Goal: Book appointment/travel/reservation

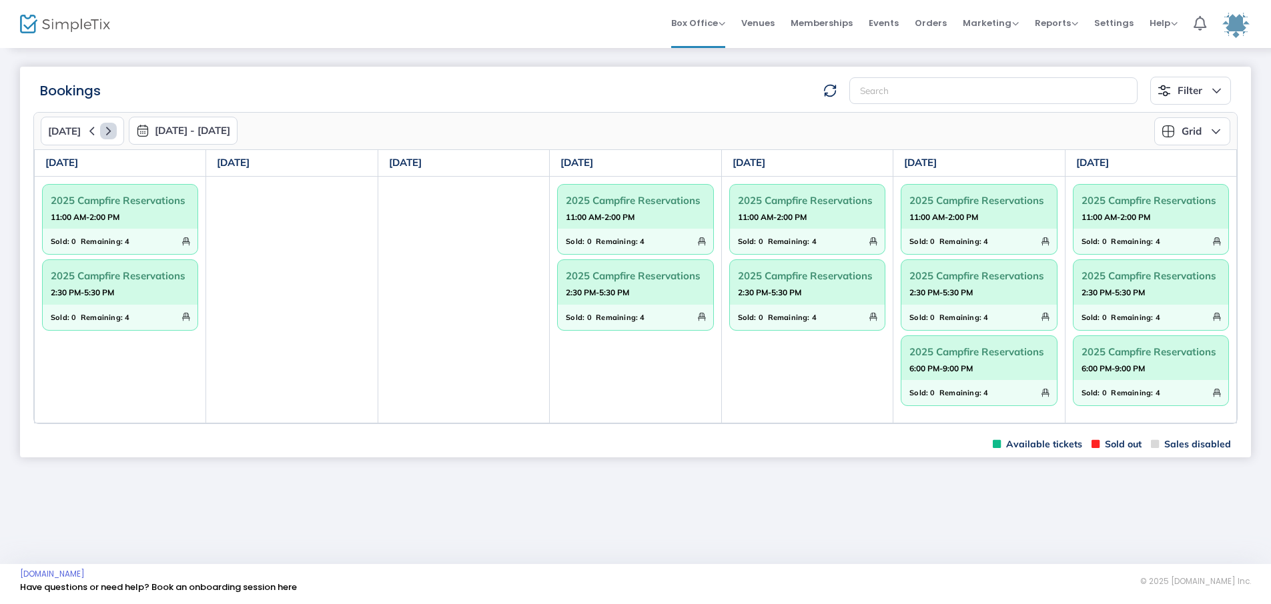
click at [100, 127] on icon at bounding box center [108, 131] width 17 height 17
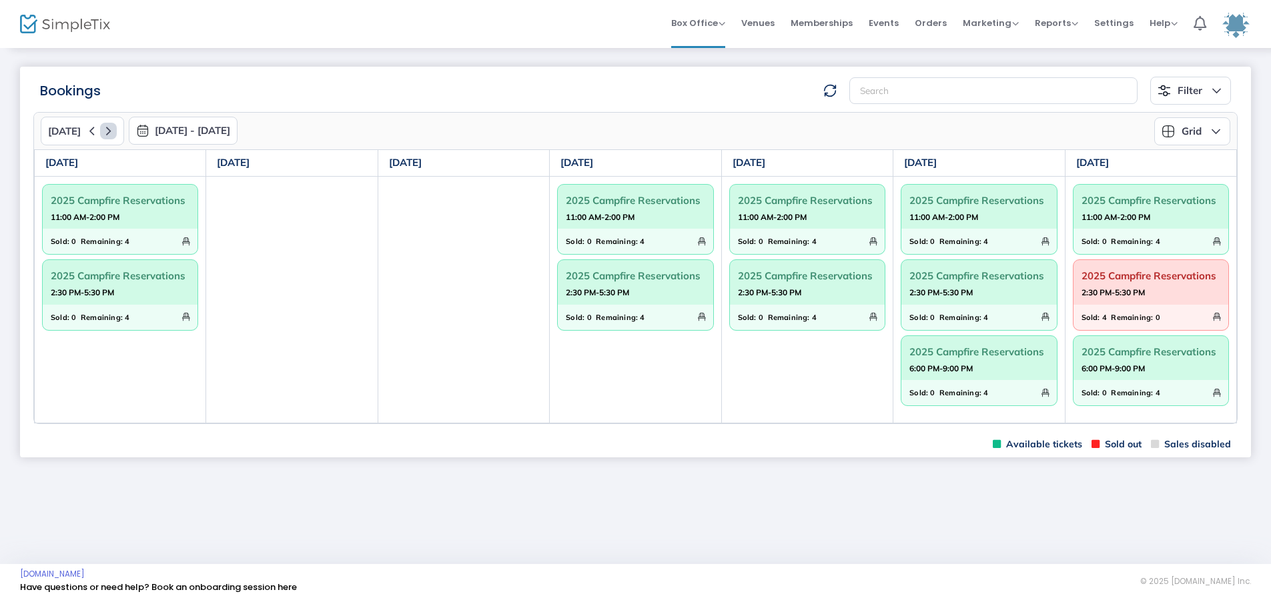
click at [101, 129] on icon at bounding box center [108, 131] width 17 height 17
click at [108, 129] on icon at bounding box center [108, 131] width 17 height 17
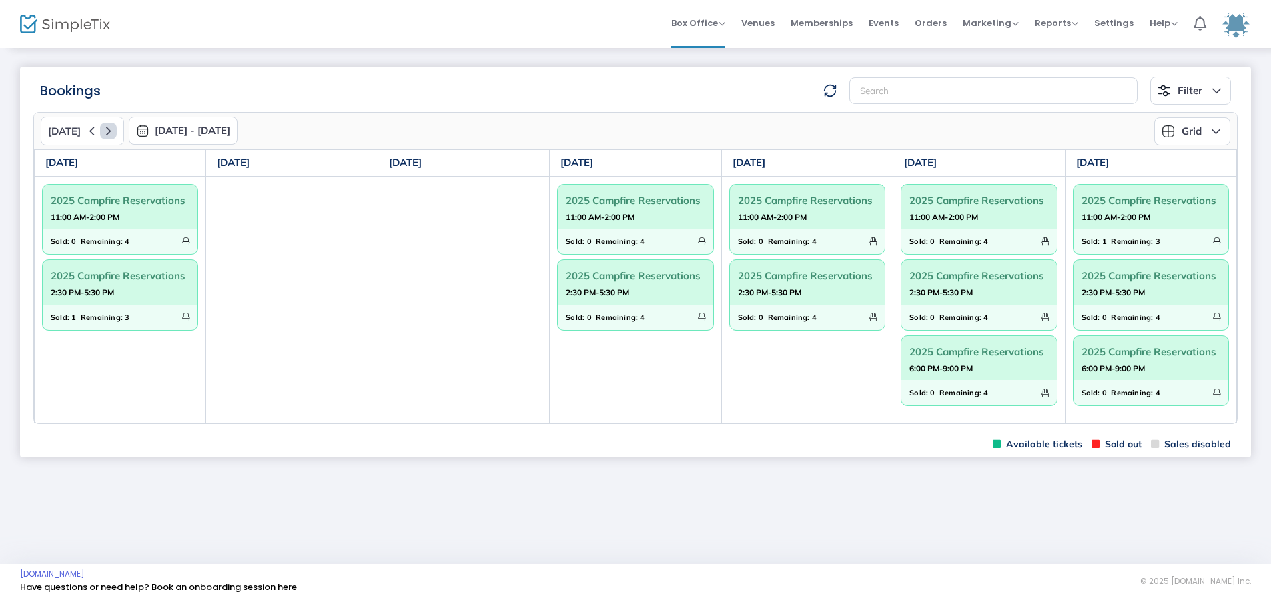
click at [100, 129] on icon at bounding box center [108, 131] width 17 height 17
click at [141, 222] on span "11:00 AM-2:00 PM" at bounding box center [120, 217] width 139 height 13
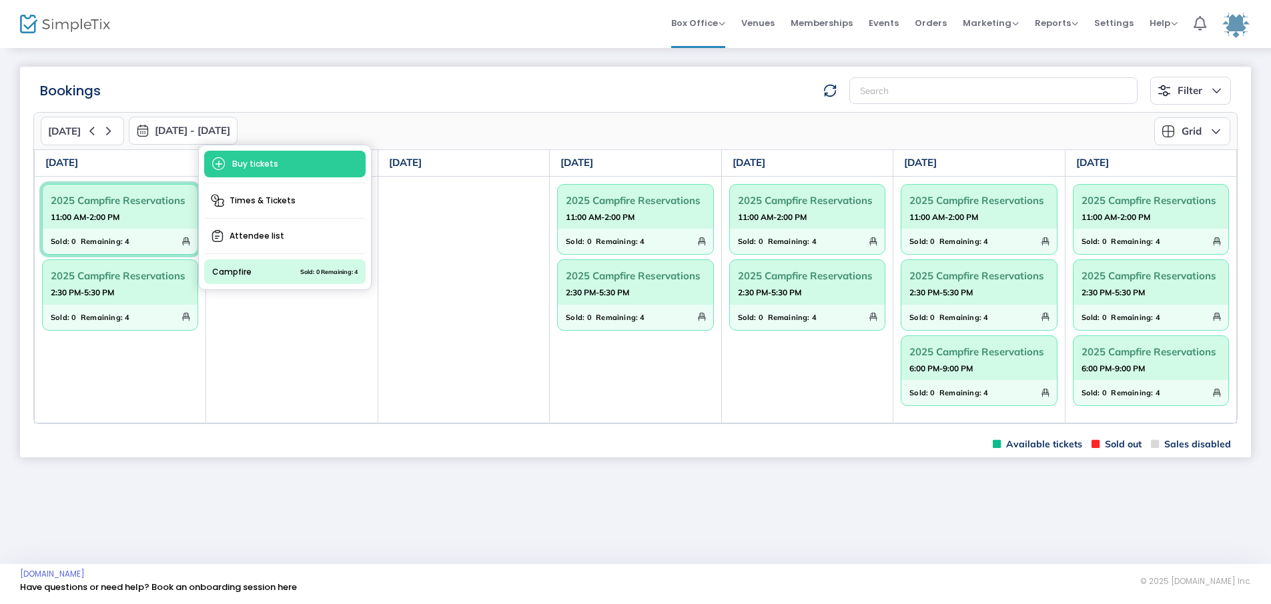
click at [446, 242] on td at bounding box center [463, 300] width 171 height 248
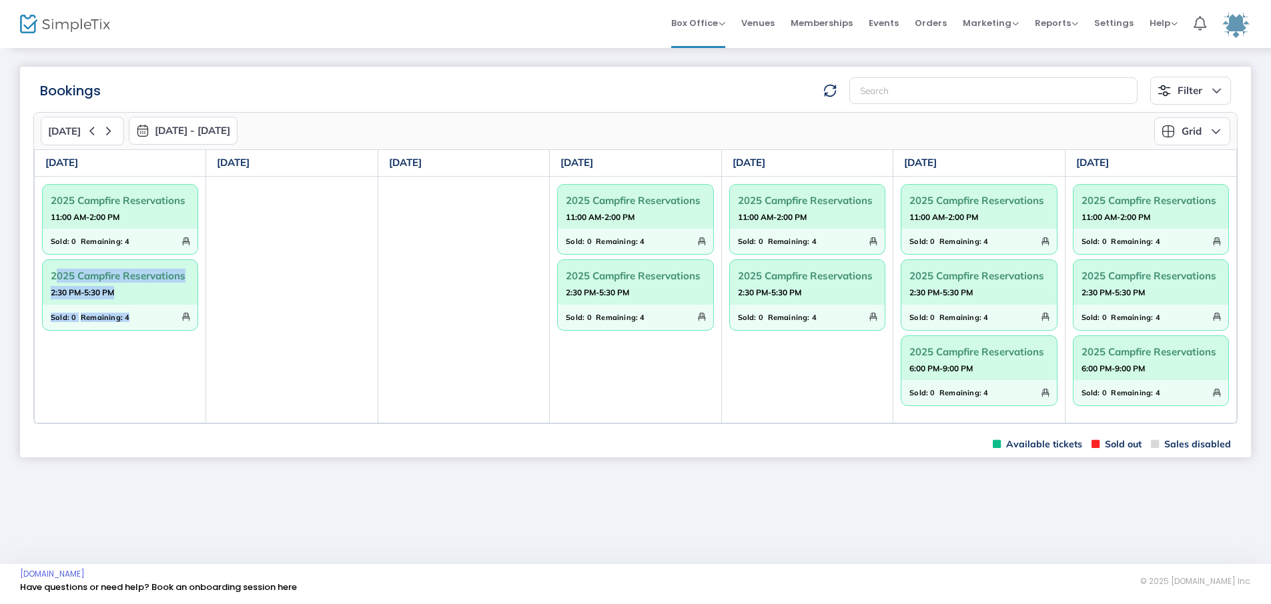
drag, startPoint x: 201, startPoint y: 332, endPoint x: 198, endPoint y: 261, distance: 71.4
click at [198, 261] on div "2025 Campfire Reservations 11:00 AM-2:00 PM Sold: 0 Remaining: 4 2025 Campfire …" at bounding box center [119, 257] width 169 height 160
drag, startPoint x: 199, startPoint y: 330, endPoint x: 216, endPoint y: 242, distance: 90.2
click at [216, 242] on tr "2025 Campfire Reservations 11:00 AM-2:00 PM Sold: 0 Remaining: 4 2025 Campfire …" at bounding box center [636, 300] width 1202 height 248
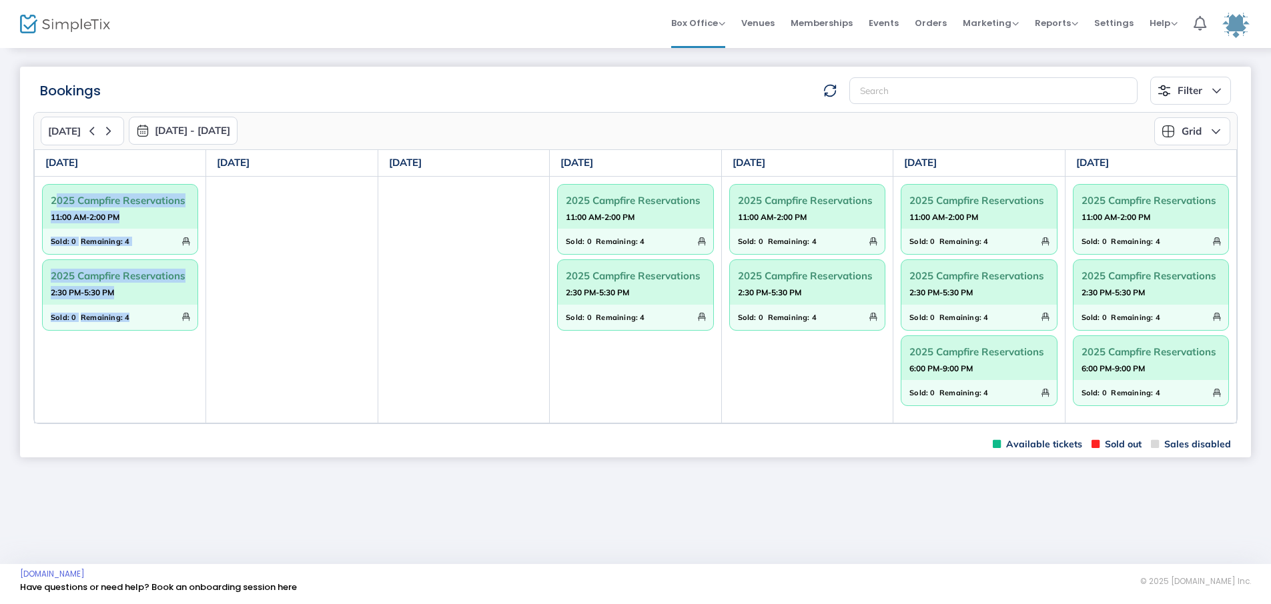
drag, startPoint x: 203, startPoint y: 189, endPoint x: 216, endPoint y: 284, distance: 95.0
click at [216, 284] on tr "2025 Campfire Reservations 11:00 AM-2:00 PM Sold: 0 Remaining: 4 2025 Campfire …" at bounding box center [636, 300] width 1202 height 248
click at [216, 284] on td at bounding box center [291, 300] width 171 height 248
drag, startPoint x: 47, startPoint y: 346, endPoint x: 56, endPoint y: 426, distance: 81.2
click at [56, 426] on m-panel-content "[DATE] [DATE] - [DATE] [DATE] [DATE] Su Mo Tu We Th Fr Sa 28 29 30 1 2 3 4 5 6 …" at bounding box center [635, 268] width 1231 height 327
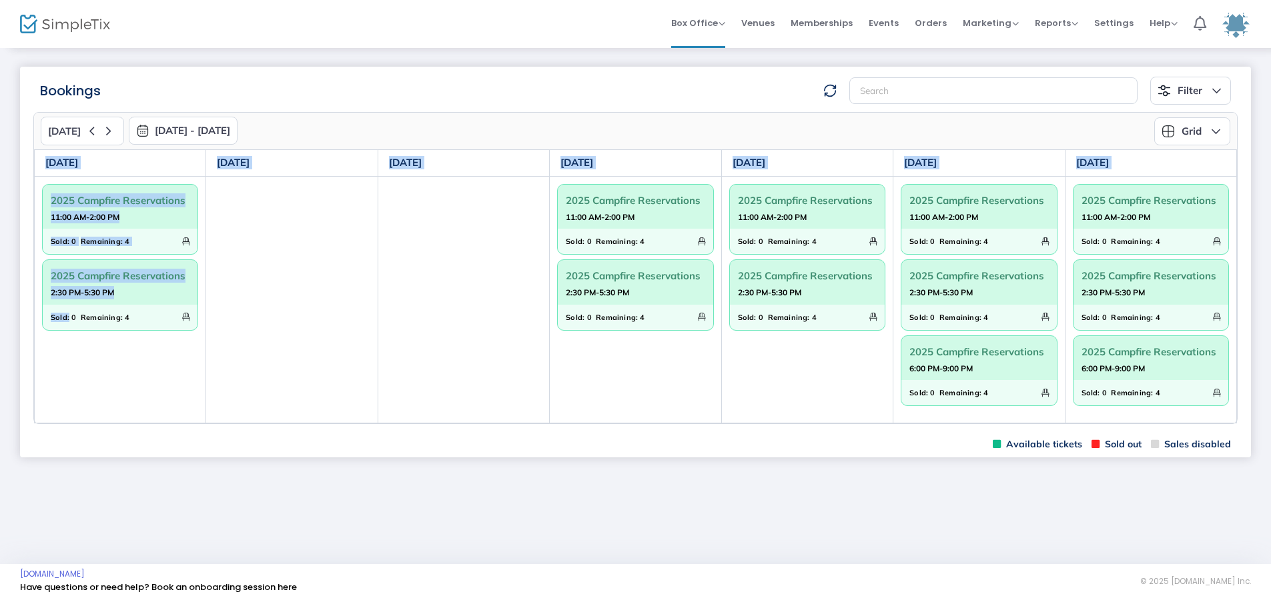
click at [56, 380] on td "2025 Campfire Reservations 11:00 AM-2:00 PM Sold: 0 Remaining: 4 2025 Campfire …" at bounding box center [120, 300] width 171 height 248
drag, startPoint x: 202, startPoint y: 255, endPoint x: 41, endPoint y: 188, distance: 174.1
click at [41, 188] on div "2025 Campfire Reservations 11:00 AM-2:00 PM Sold: 0 Remaining: 4 2025 Campfire …" at bounding box center [119, 257] width 169 height 160
click at [39, 184] on div "2025 Campfire Reservations 11:00 AM-2:00 PM Sold: 0 Remaining: 4 2025 Campfire …" at bounding box center [119, 257] width 169 height 160
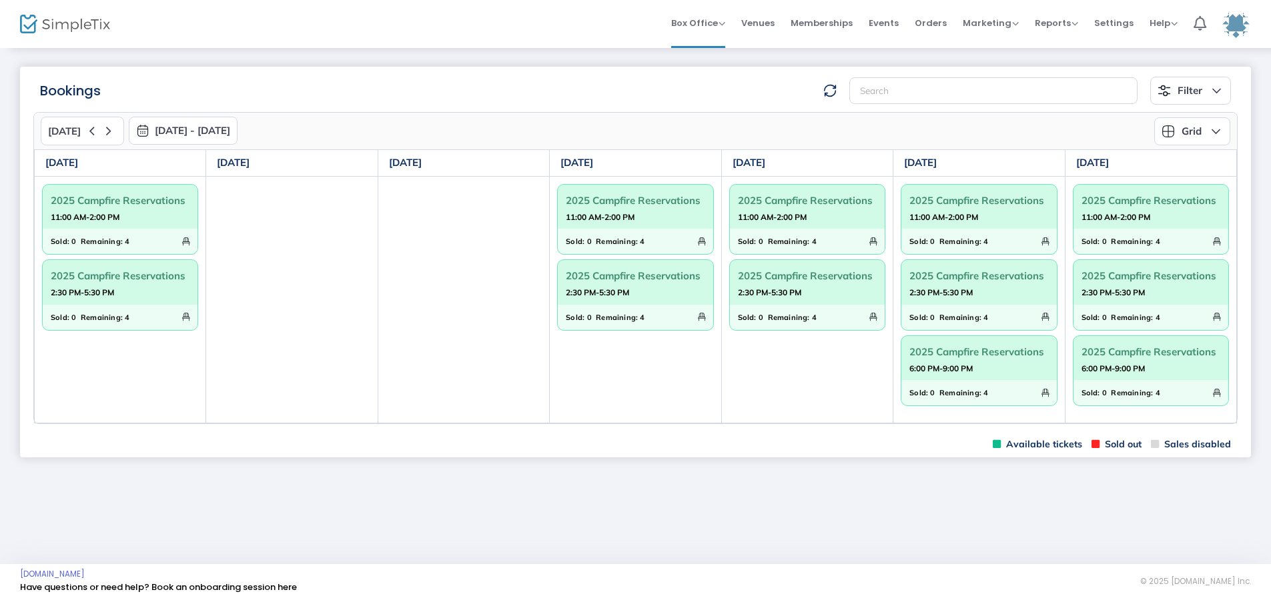
drag, startPoint x: 45, startPoint y: 163, endPoint x: 105, endPoint y: 169, distance: 60.3
click at [105, 169] on th "[DATE]" at bounding box center [120, 163] width 171 height 27
click at [103, 165] on th "[DATE]" at bounding box center [120, 163] width 171 height 27
click at [129, 356] on td "2025 Campfire Reservations 11:00 AM-2:00 PM Sold: 0 Remaining: 4 2025 Campfire …" at bounding box center [120, 300] width 171 height 248
drag, startPoint x: 105, startPoint y: 356, endPoint x: 98, endPoint y: 341, distance: 16.7
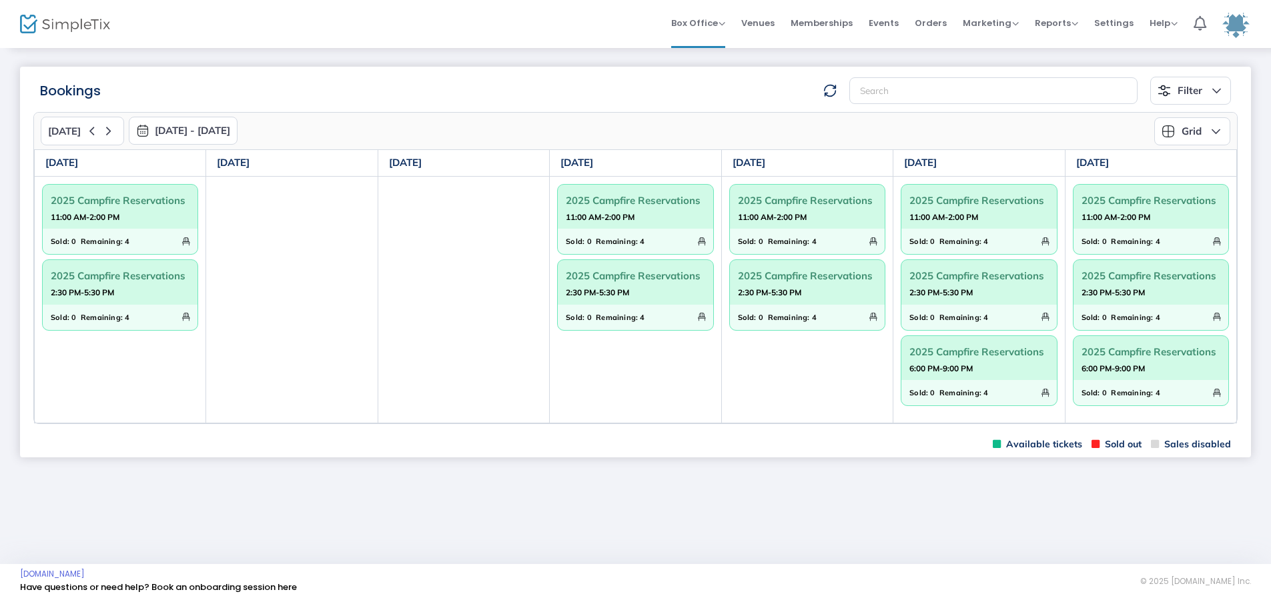
click at [98, 341] on td "2025 Campfire Reservations 11:00 AM-2:00 PM Sold: 0 Remaining: 4 2025 Campfire …" at bounding box center [120, 300] width 171 height 248
drag, startPoint x: 201, startPoint y: 181, endPoint x: 205, endPoint y: 260, distance: 78.1
click at [205, 260] on td "2025 Campfire Reservations 11:00 AM-2:00 PM Sold: 0 Remaining: 4 2025 Campfire …" at bounding box center [120, 300] width 171 height 248
click at [213, 240] on td at bounding box center [291, 300] width 171 height 248
drag, startPoint x: 42, startPoint y: 162, endPoint x: 125, endPoint y: 184, distance: 86.3
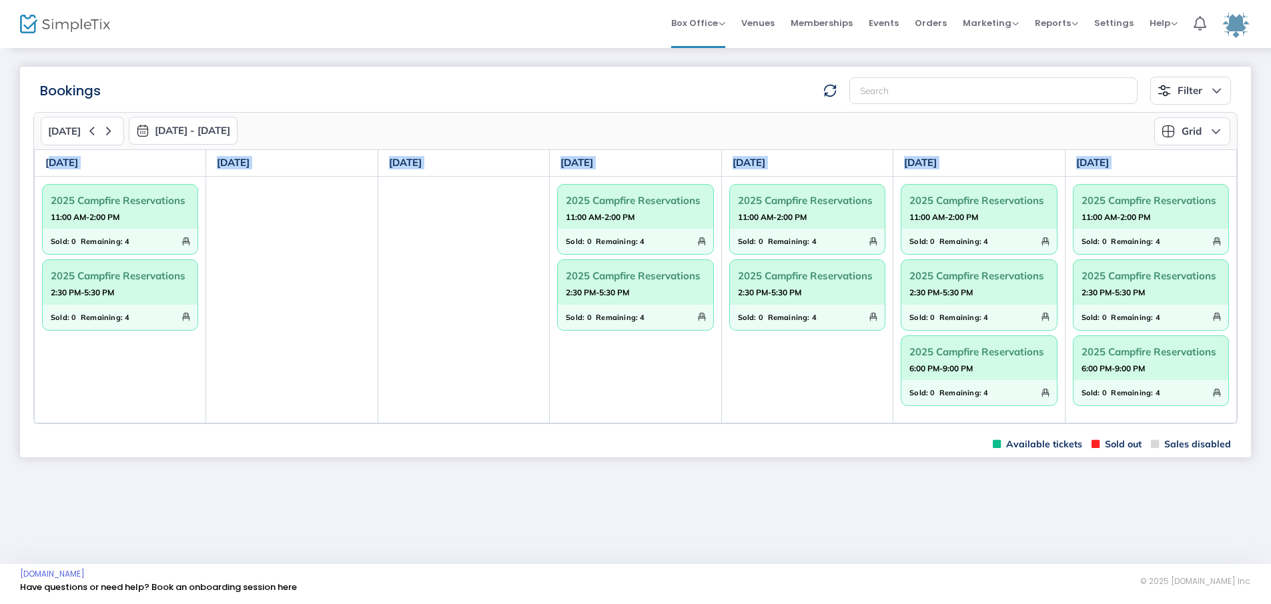
click at [125, 184] on table "[DATE] [DATE] [DATE] [DATE] [DATE] [DATE] [DATE] 2025 Campfire Reservations 11:…" at bounding box center [635, 286] width 1203 height 274
click at [113, 167] on th "[DATE]" at bounding box center [120, 163] width 171 height 27
drag, startPoint x: 91, startPoint y: 161, endPoint x: 39, endPoint y: 164, distance: 51.4
click at [39, 164] on th "[DATE]" at bounding box center [120, 163] width 171 height 27
click at [46, 163] on th "[DATE]" at bounding box center [120, 163] width 171 height 27
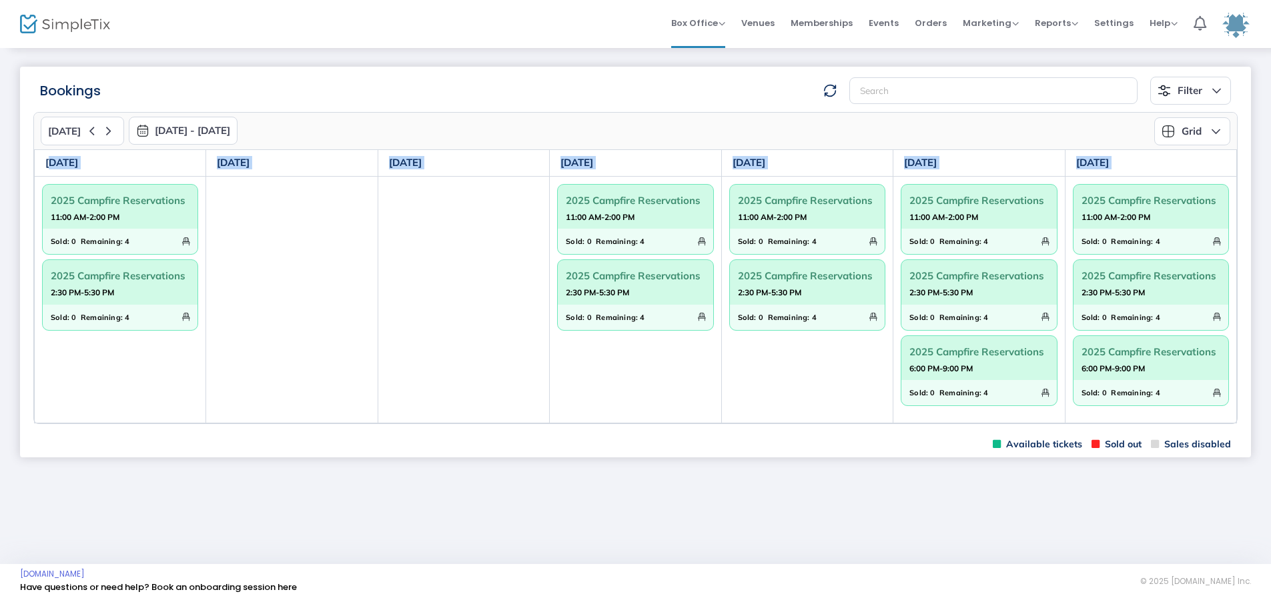
drag, startPoint x: 46, startPoint y: 163, endPoint x: 88, endPoint y: 157, distance: 42.5
click at [88, 157] on th "[DATE]" at bounding box center [120, 163] width 171 height 27
click at [93, 164] on th "[DATE]" at bounding box center [120, 163] width 171 height 27
click at [200, 256] on div "2025 Campfire Reservations 11:00 AM-2:00 PM Sold: 0 Remaining: 4 2025 Campfire …" at bounding box center [119, 257] width 169 height 160
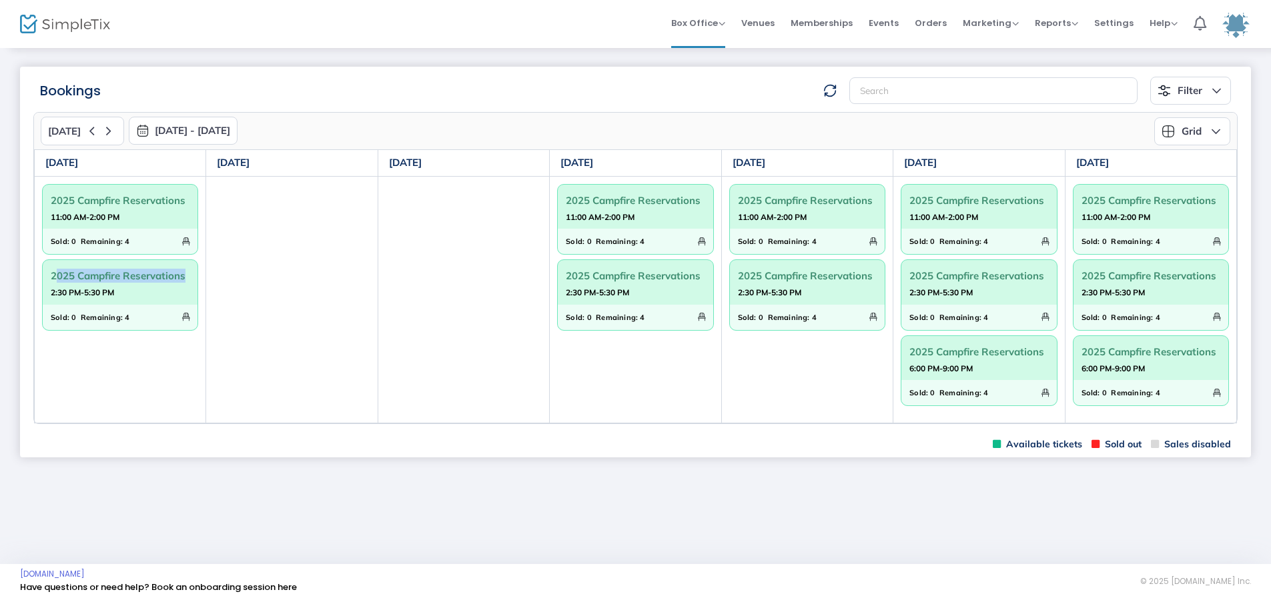
click at [200, 256] on div "2025 Campfire Reservations 11:00 AM-2:00 PM Sold: 0 Remaining: 4 2025 Campfire …" at bounding box center [119, 257] width 169 height 160
click at [201, 256] on div "2025 Campfire Reservations 11:00 AM-2:00 PM Sold: 0 Remaining: 4 2025 Campfire …" at bounding box center [119, 257] width 169 height 160
click at [224, 235] on td at bounding box center [291, 300] width 171 height 248
drag, startPoint x: 224, startPoint y: 186, endPoint x: 248, endPoint y: 326, distance: 142.3
click at [248, 326] on td at bounding box center [291, 300] width 171 height 248
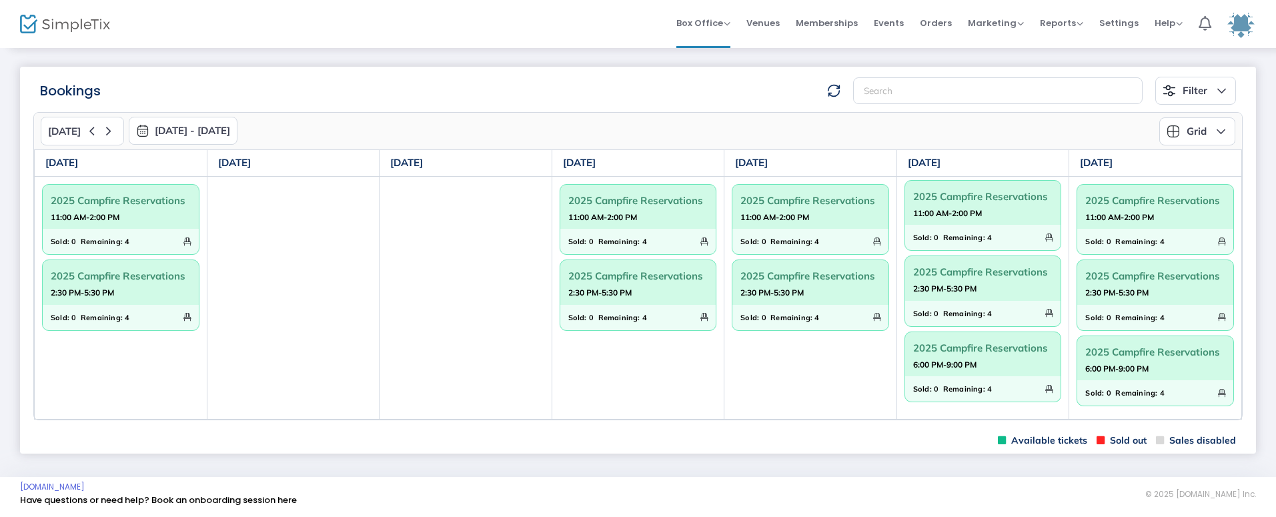
scroll to position [4, 0]
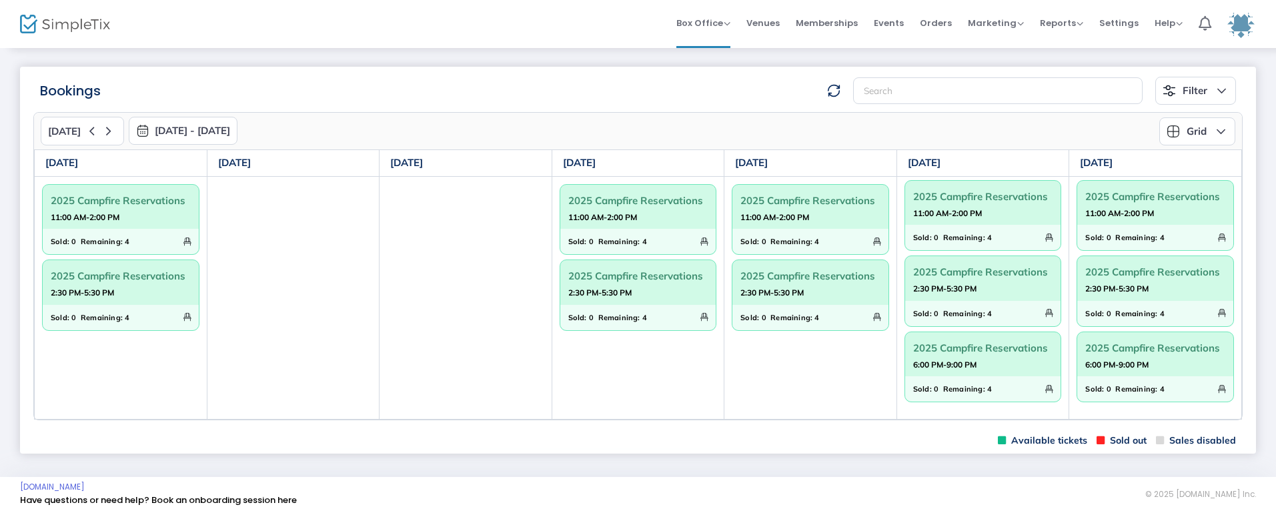
click at [110, 350] on td "2025 Campfire Reservations 11:00 AM-2:00 PM Sold: 0 Remaining: 4 2025 Campfire …" at bounding box center [121, 297] width 173 height 243
drag, startPoint x: 275, startPoint y: 213, endPoint x: 285, endPoint y: 352, distance: 139.8
click at [285, 353] on td at bounding box center [293, 297] width 173 height 243
click at [290, 343] on td at bounding box center [293, 297] width 173 height 243
click at [434, 234] on td at bounding box center [466, 297] width 173 height 243
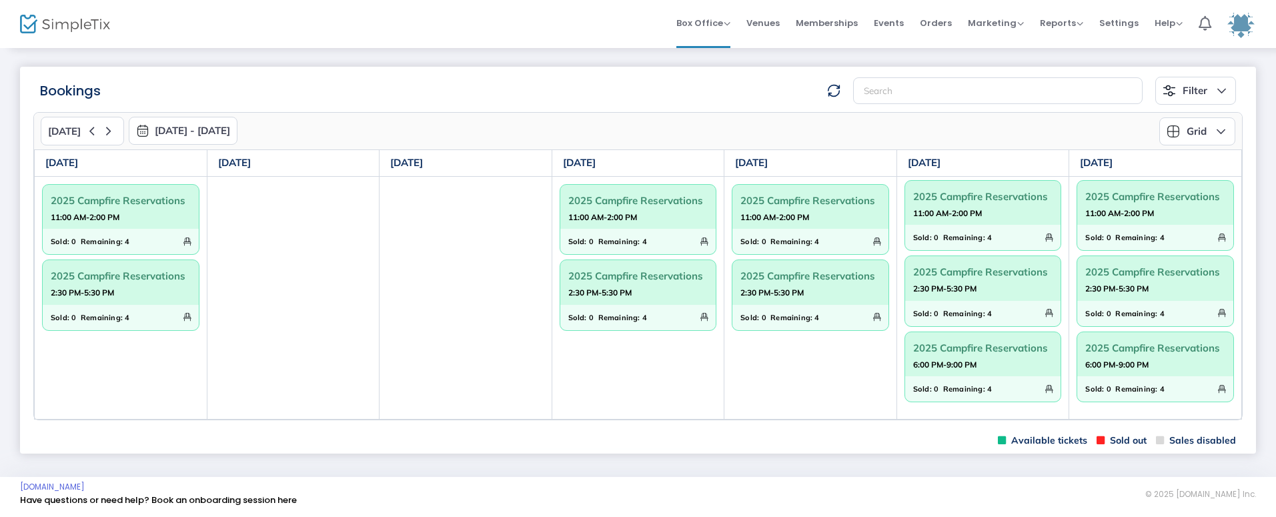
click at [347, 260] on td at bounding box center [293, 297] width 173 height 243
click at [418, 235] on td at bounding box center [466, 297] width 173 height 243
drag, startPoint x: 372, startPoint y: 242, endPoint x: 388, endPoint y: 229, distance: 20.4
click at [372, 242] on td at bounding box center [293, 297] width 173 height 243
click at [390, 228] on td at bounding box center [466, 297] width 173 height 243
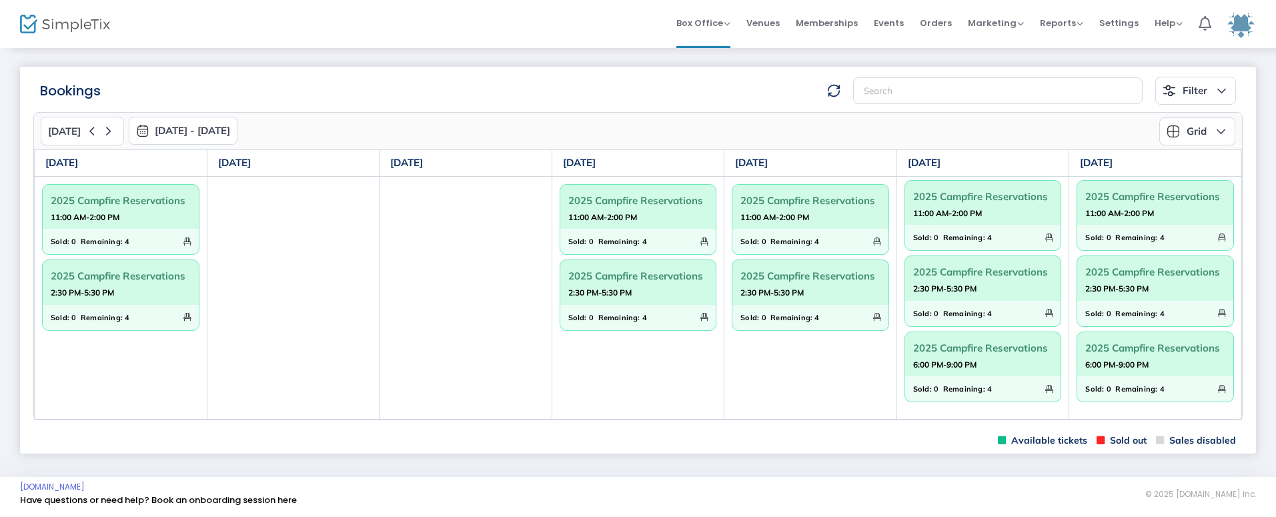
click at [150, 231] on div "Sold: 0 Remaining: 4" at bounding box center [121, 241] width 156 height 25
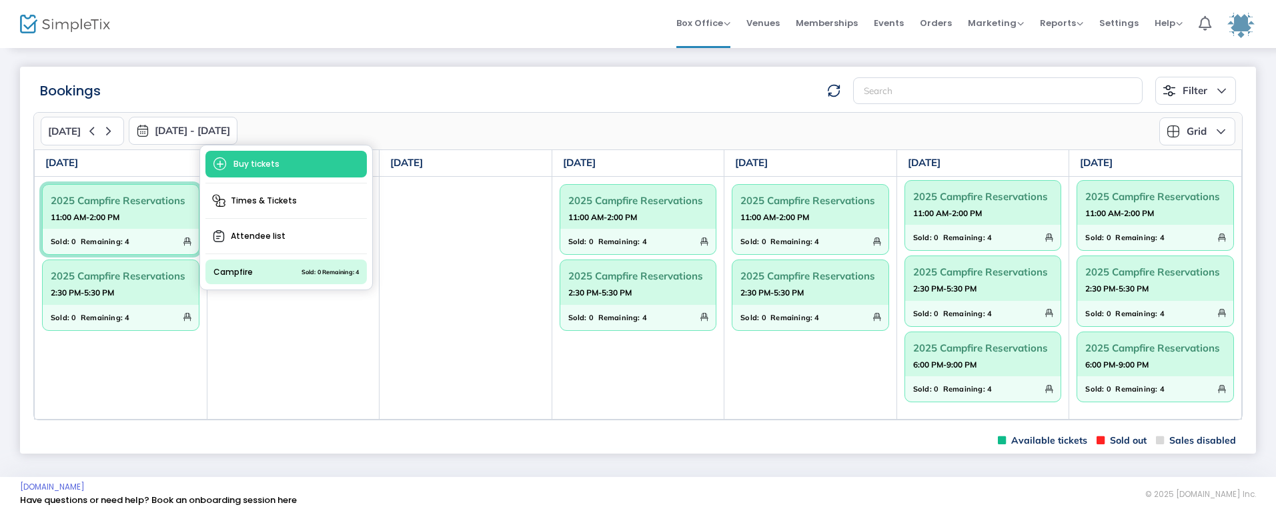
click at [257, 332] on td at bounding box center [293, 297] width 173 height 243
